Goal: Transaction & Acquisition: Subscribe to service/newsletter

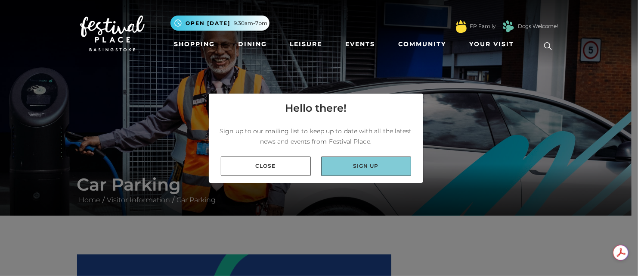
click at [366, 168] on link "Sign up" at bounding box center [366, 165] width 90 height 19
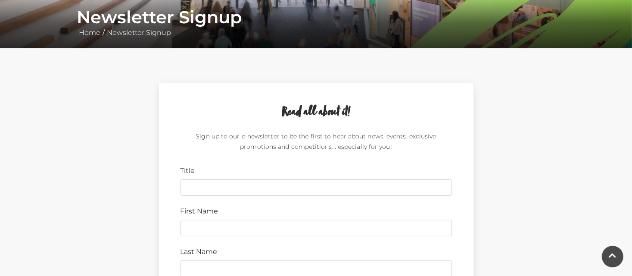
scroll to position [172, 0]
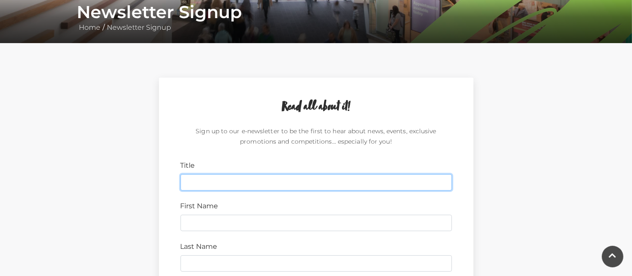
click at [215, 182] on input "Title" at bounding box center [315, 182] width 271 height 16
type input "Mr"
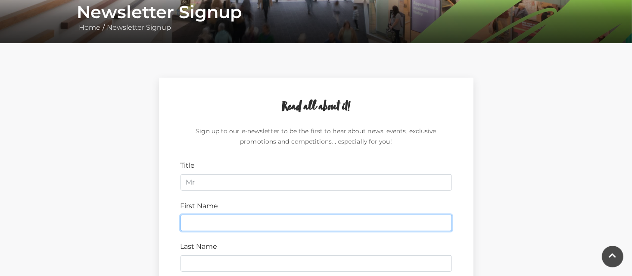
click at [210, 219] on input "First Name" at bounding box center [315, 222] width 271 height 16
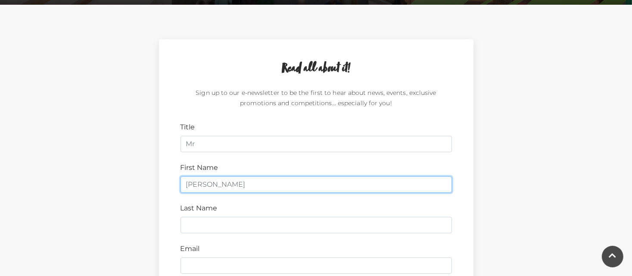
scroll to position [215, 0]
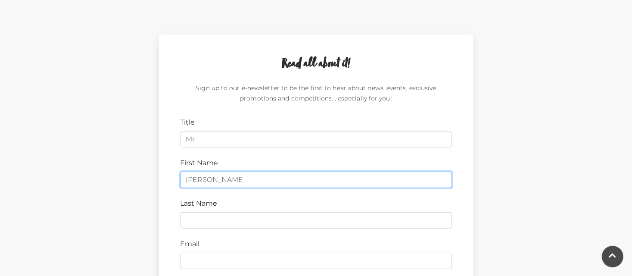
type input "[PERSON_NAME]"
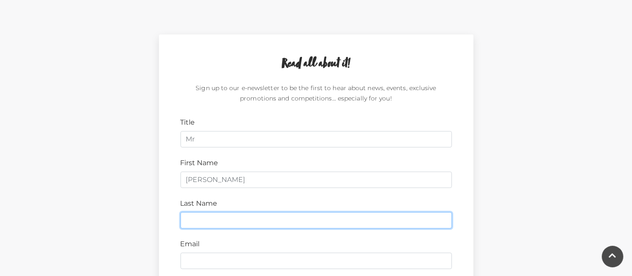
click at [211, 219] on input "Last Name" at bounding box center [315, 220] width 271 height 16
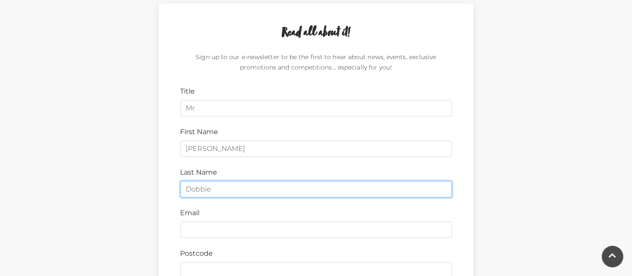
scroll to position [301, 0]
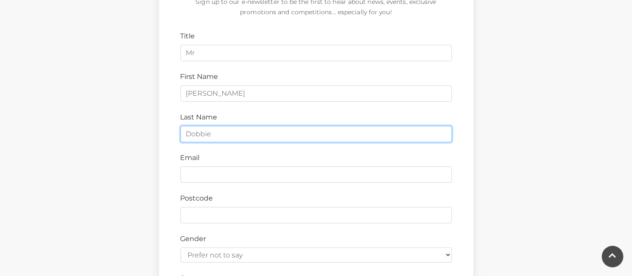
type input "Dobbie"
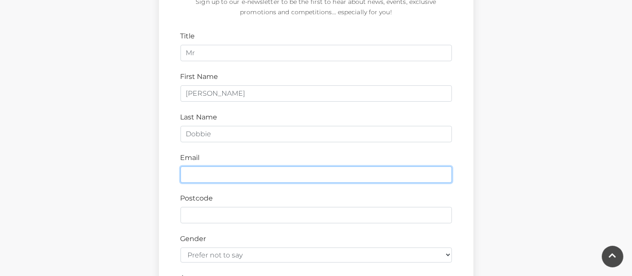
click at [212, 174] on input "Email" at bounding box center [315, 174] width 271 height 16
type input "[PERSON_NAME][EMAIL_ADDRESS][DOMAIN_NAME]"
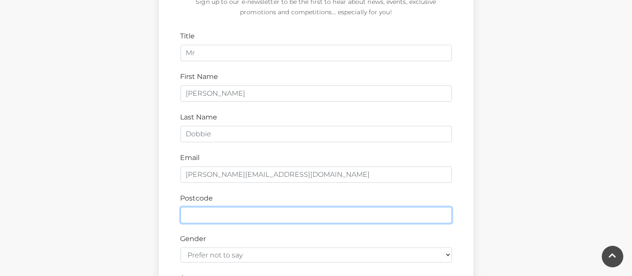
click at [206, 211] on input "Postcode" at bounding box center [315, 215] width 271 height 16
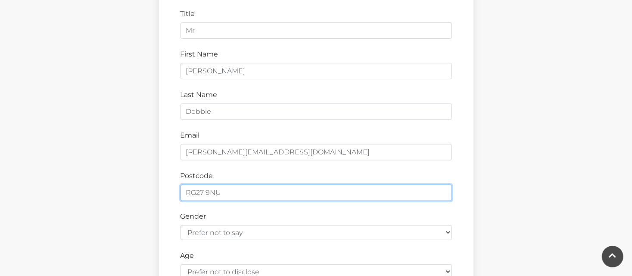
scroll to position [345, 0]
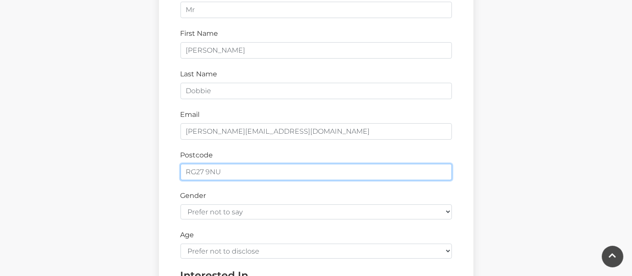
type input "RG27 9NU"
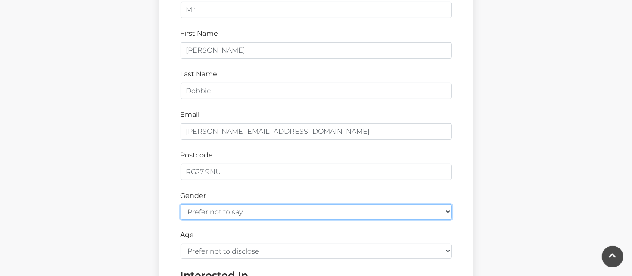
click at [446, 211] on select "Prefer not to say [DEMOGRAPHIC_DATA] [DEMOGRAPHIC_DATA]" at bounding box center [315, 211] width 271 height 15
select select "[DEMOGRAPHIC_DATA]"
click at [180, 204] on select "Prefer not to say [DEMOGRAPHIC_DATA] [DEMOGRAPHIC_DATA]" at bounding box center [315, 211] width 271 height 15
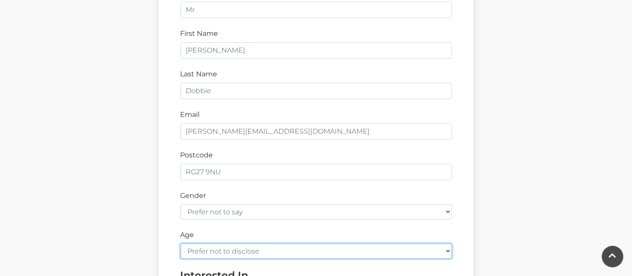
click at [448, 249] on select "Prefer not to disclose Under 18 18-24 25-34 35-44 45-54 55-64 65+" at bounding box center [315, 250] width 271 height 15
select select "65+"
click at [180, 243] on select "Prefer not to disclose Under 18 18-24 25-34 35-44 45-54 55-64 65+" at bounding box center [315, 250] width 271 height 15
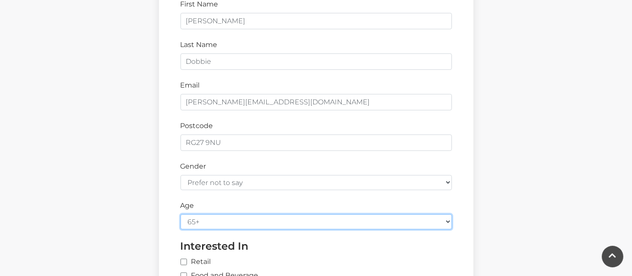
scroll to position [431, 0]
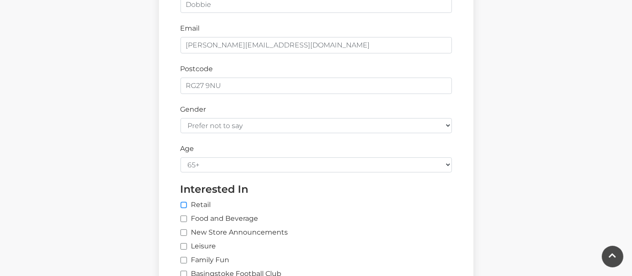
click at [182, 206] on input "Retail" at bounding box center [322, 205] width 284 height 6
checkbox input "true"
click at [187, 217] on label "Food and Beverage" at bounding box center [219, 218] width 78 height 10
click at [186, 217] on input "Food and Beverage" at bounding box center [183, 219] width 6 height 6
checkbox input "true"
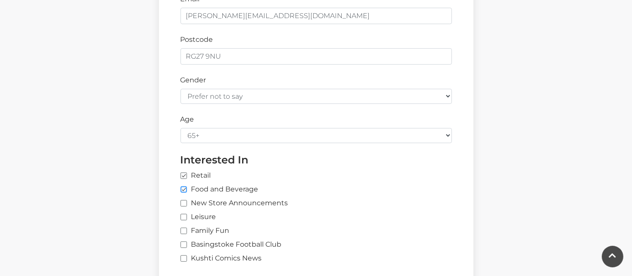
scroll to position [474, 0]
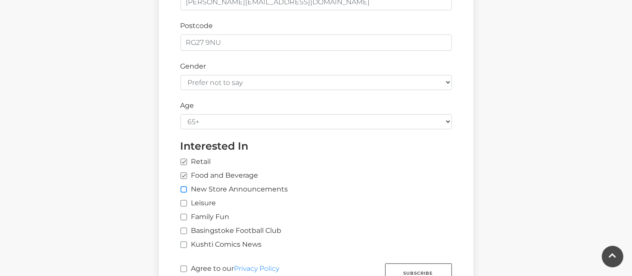
click at [184, 189] on input "New Store Announcements" at bounding box center [183, 190] width 6 height 6
checkbox input "true"
click at [186, 203] on input "Leisure" at bounding box center [183, 204] width 6 height 6
checkbox input "true"
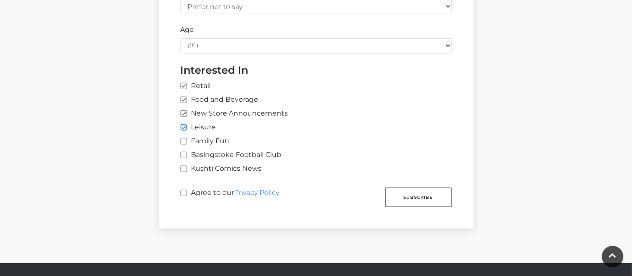
scroll to position [560, 0]
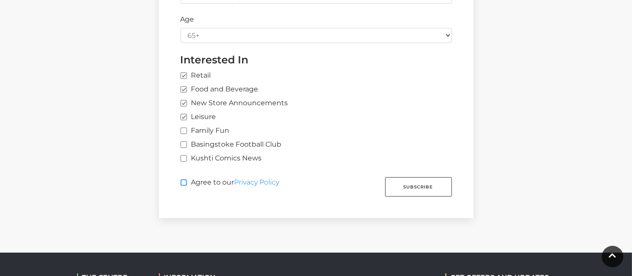
click at [185, 181] on input "Agree to our Privacy Policy" at bounding box center [183, 183] width 6 height 6
checkbox input "true"
click at [409, 186] on button "Subscribe" at bounding box center [418, 186] width 67 height 19
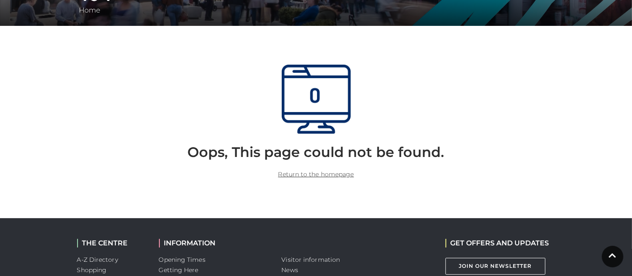
scroll to position [215, 0]
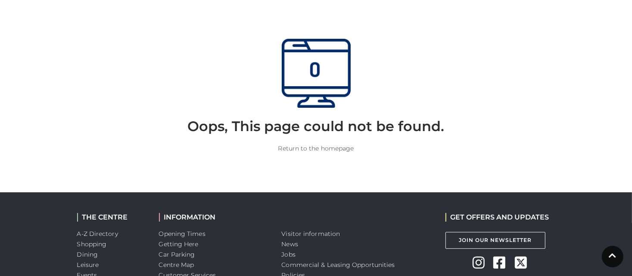
click at [327, 149] on link "Return to the homepage" at bounding box center [316, 148] width 76 height 8
